Goal: Register for event/course

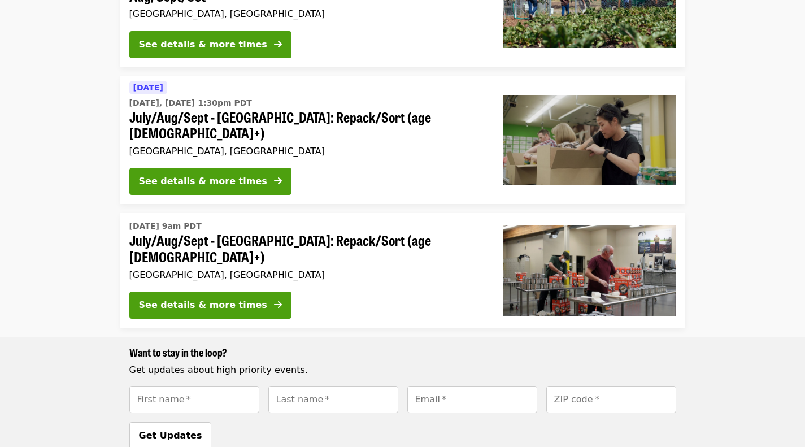
scroll to position [196, 0]
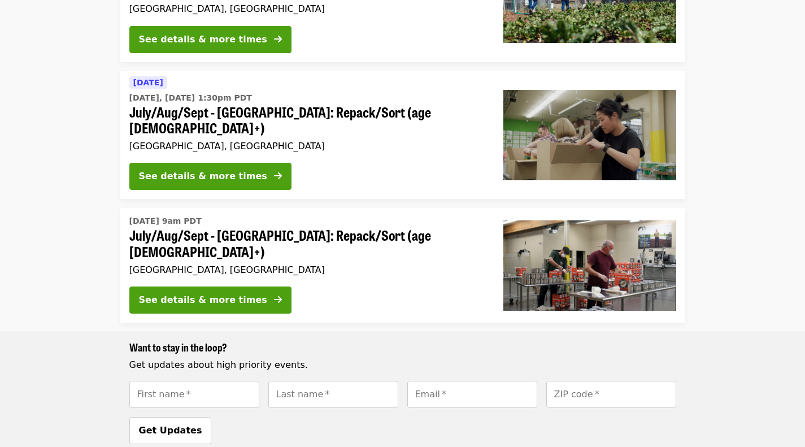
click at [179, 293] on div "See details & more times" at bounding box center [203, 300] width 128 height 14
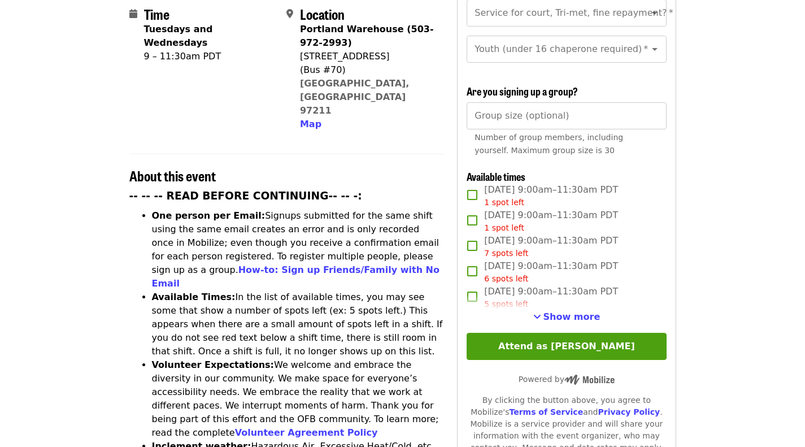
scroll to position [293, 0]
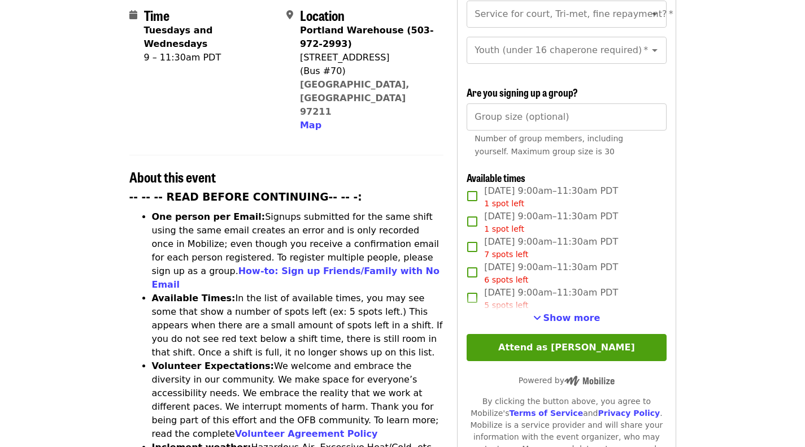
click at [588, 315] on span "Show more" at bounding box center [572, 318] width 57 height 11
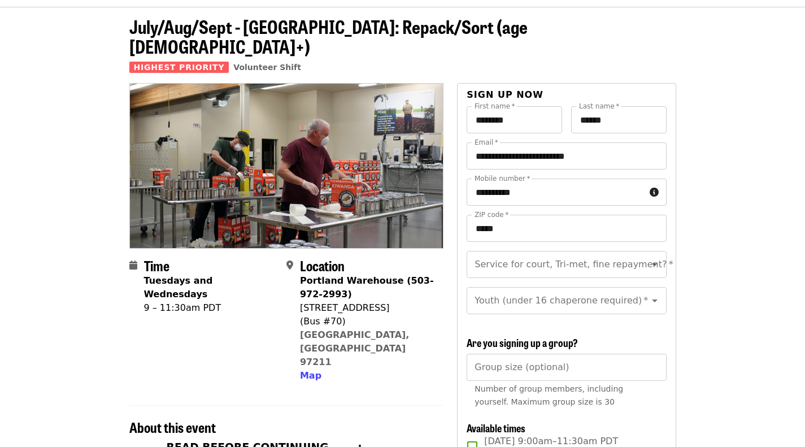
scroll to position [0, 0]
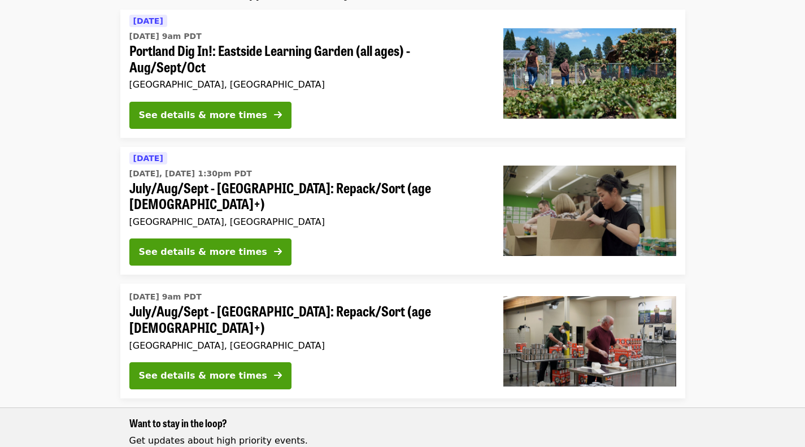
scroll to position [119, 0]
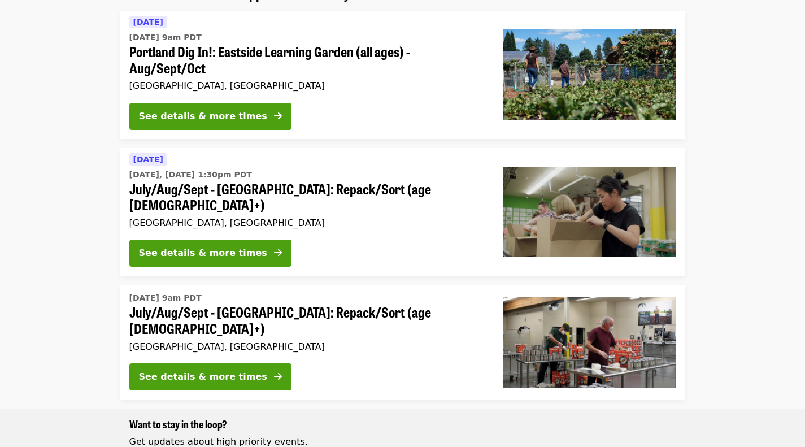
click at [183, 240] on button "See details & more times" at bounding box center [210, 253] width 162 height 27
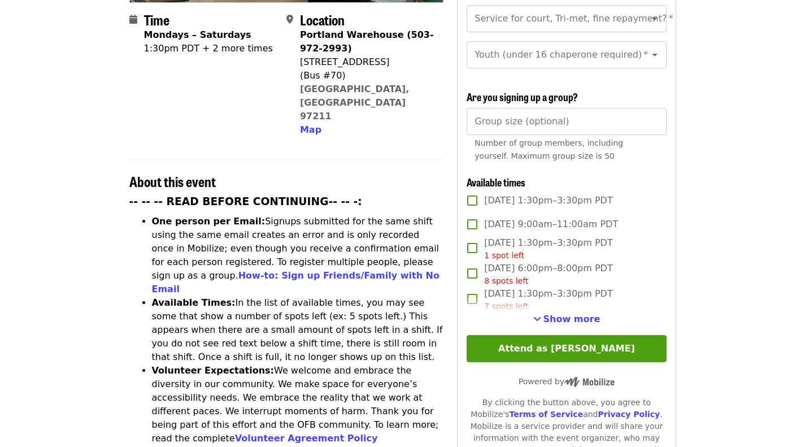
scroll to position [350, 0]
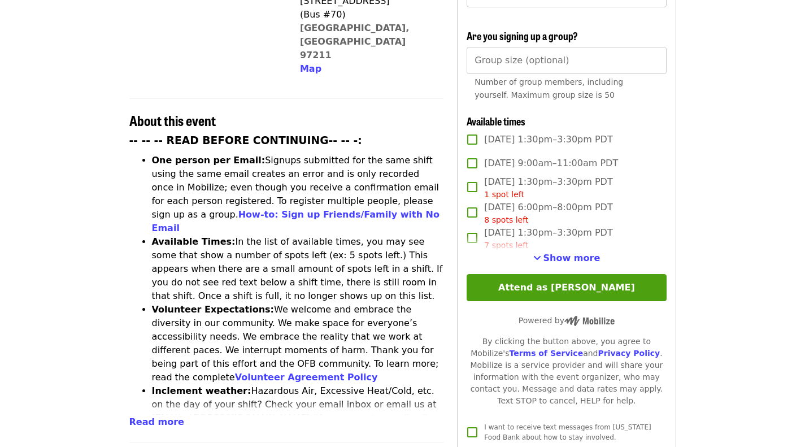
click at [731, 339] on article "July/Aug/Sept - [GEOGRAPHIC_DATA]: Repack/Sort (age [DEMOGRAPHIC_DATA]+) Highes…" at bounding box center [402, 299] width 805 height 1199
click at [589, 254] on span "Show more" at bounding box center [572, 258] width 57 height 11
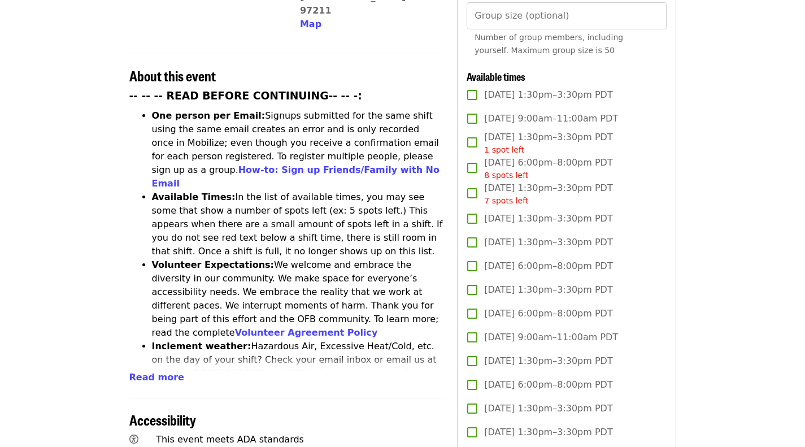
scroll to position [392, 0]
